Goal: Transaction & Acquisition: Purchase product/service

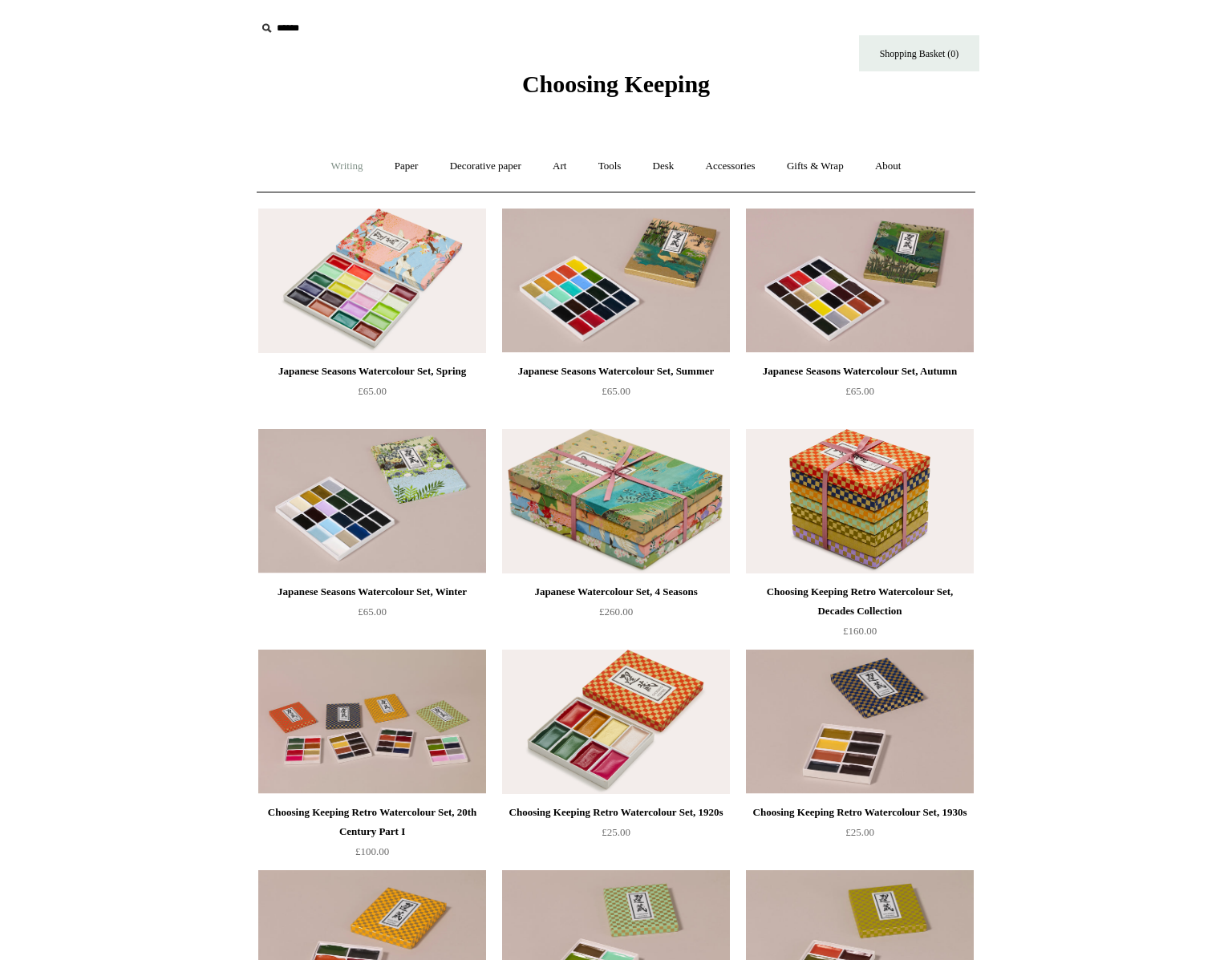
click at [334, 169] on link "Writing +" at bounding box center [347, 166] width 61 height 43
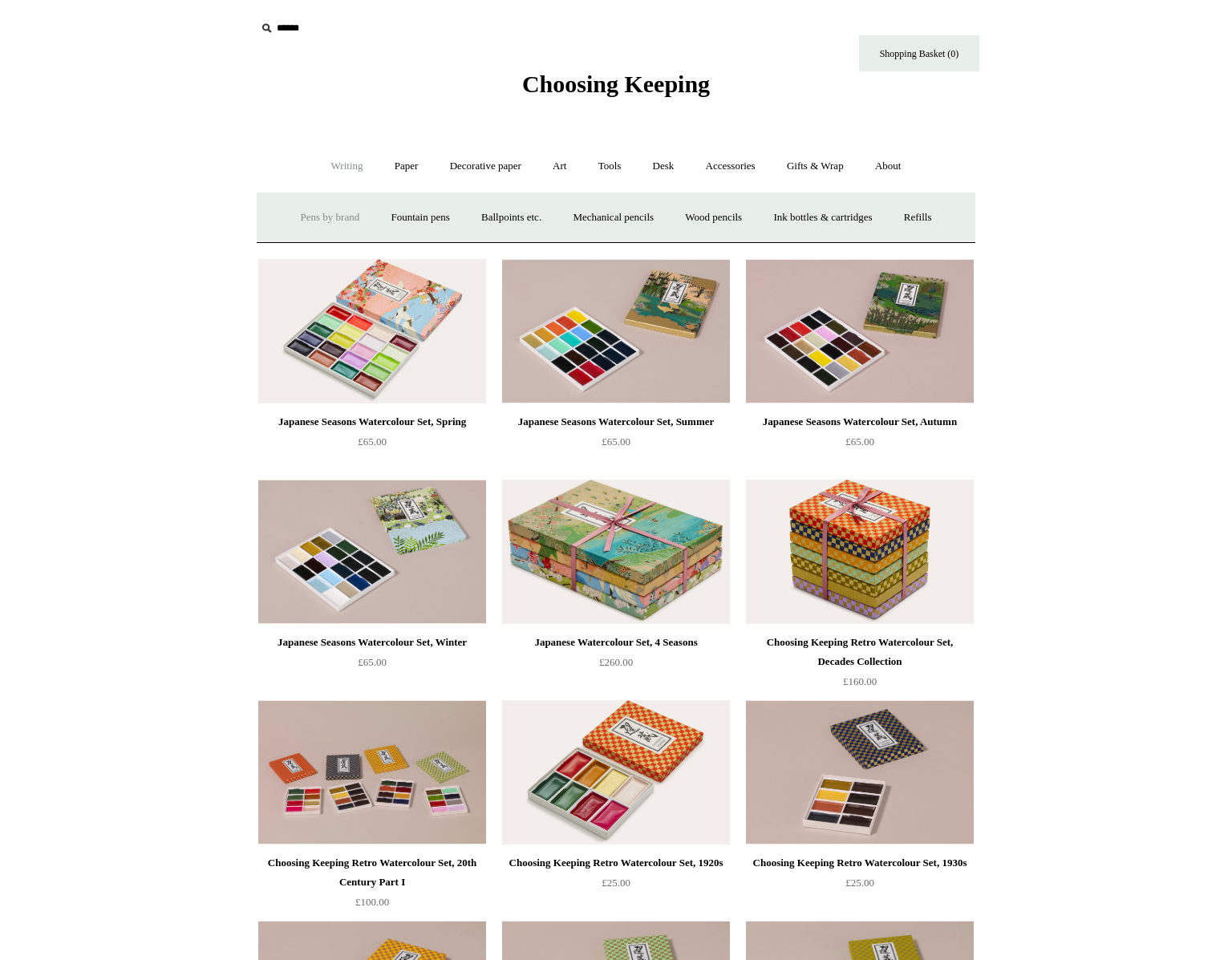
click at [324, 219] on link "Pens by brand +" at bounding box center [330, 218] width 89 height 43
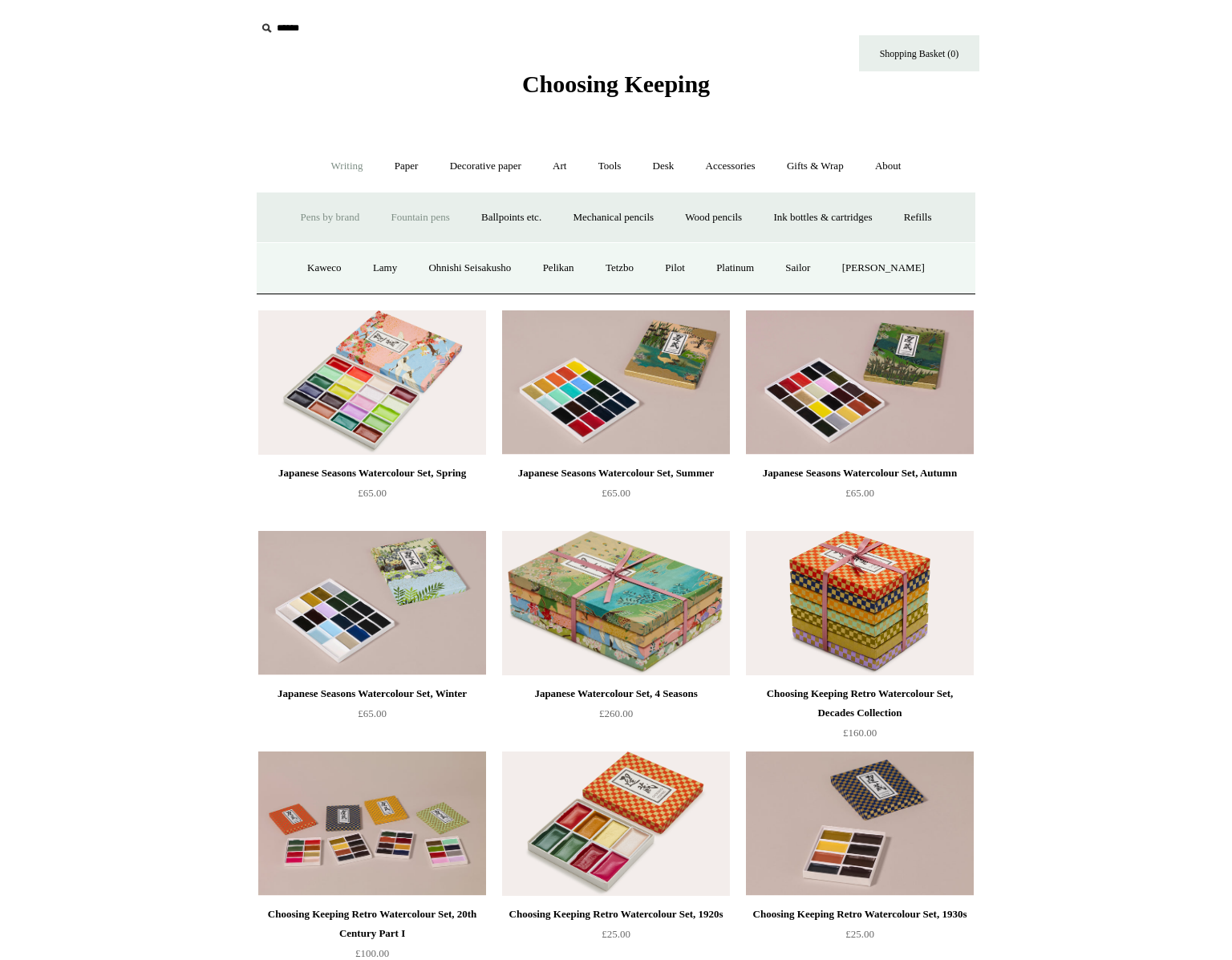
click at [401, 212] on link "Fountain pens +" at bounding box center [420, 218] width 88 height 43
click at [371, 267] on link "Everyday" at bounding box center [391, 268] width 69 height 43
